Goal: Find specific page/section: Find specific page/section

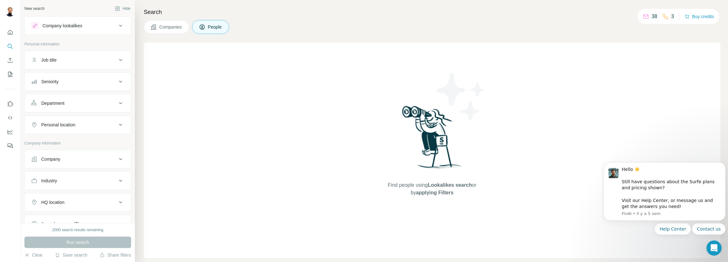
click at [117, 62] on icon at bounding box center [121, 60] width 8 height 8
click at [117, 59] on icon at bounding box center [121, 60] width 8 height 8
click at [71, 83] on div "Seniority" at bounding box center [74, 81] width 86 height 6
click at [64, 77] on button "Seniority" at bounding box center [78, 83] width 106 height 18
click at [67, 103] on div "Department" at bounding box center [74, 103] width 86 height 6
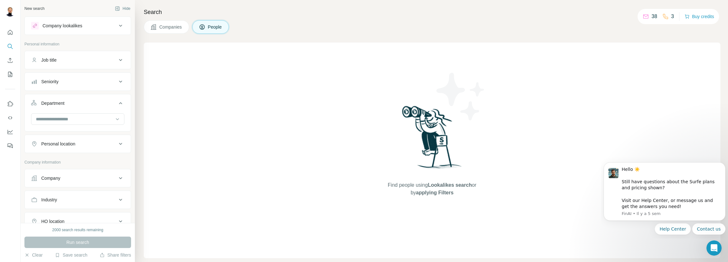
click at [70, 102] on div "Department" at bounding box center [74, 103] width 86 height 6
click at [70, 103] on div "Department" at bounding box center [74, 103] width 86 height 6
click at [66, 146] on button "Personal location" at bounding box center [78, 143] width 106 height 15
click at [77, 102] on div "Department" at bounding box center [74, 103] width 86 height 6
click at [77, 123] on div "Personal location" at bounding box center [74, 125] width 86 height 6
